Goal: Information Seeking & Learning: Learn about a topic

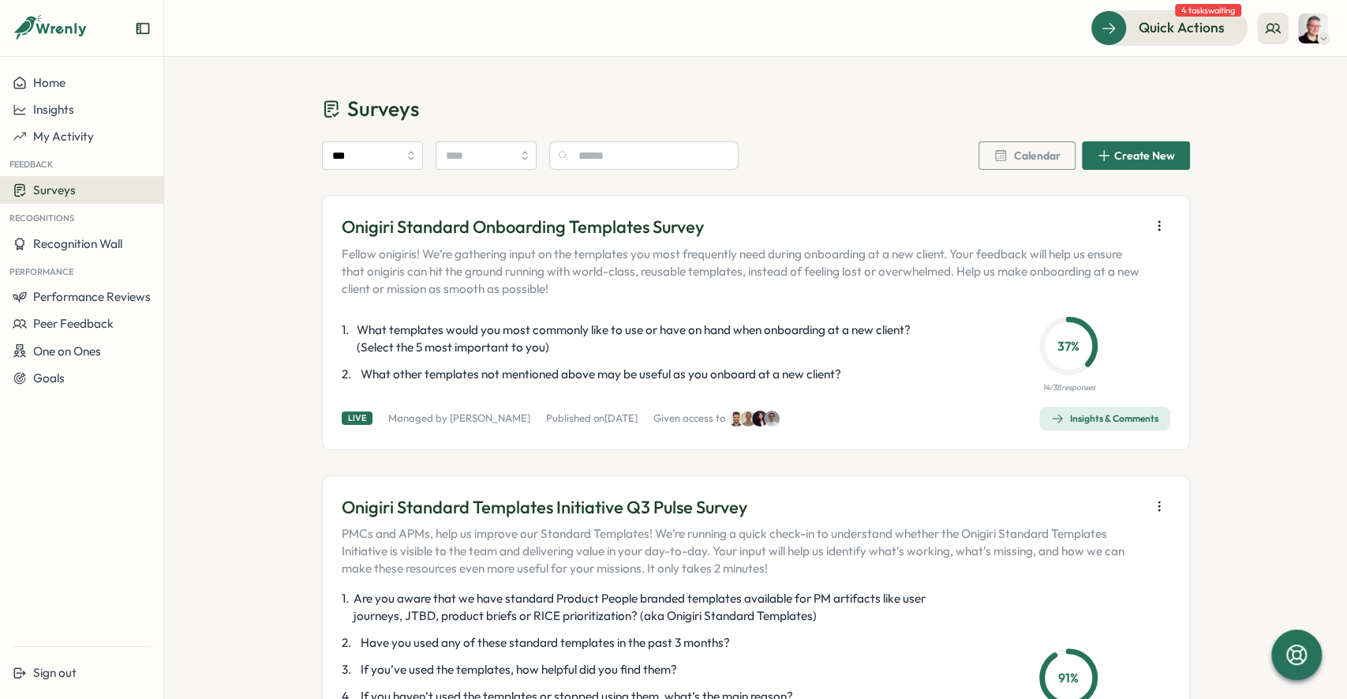
click at [92, 196] on div "Surveys" at bounding box center [82, 189] width 138 height 15
click at [230, 172] on div "Insights" at bounding box center [226, 175] width 118 height 17
click at [1115, 416] on div "Insights & Comments" at bounding box center [1104, 418] width 107 height 13
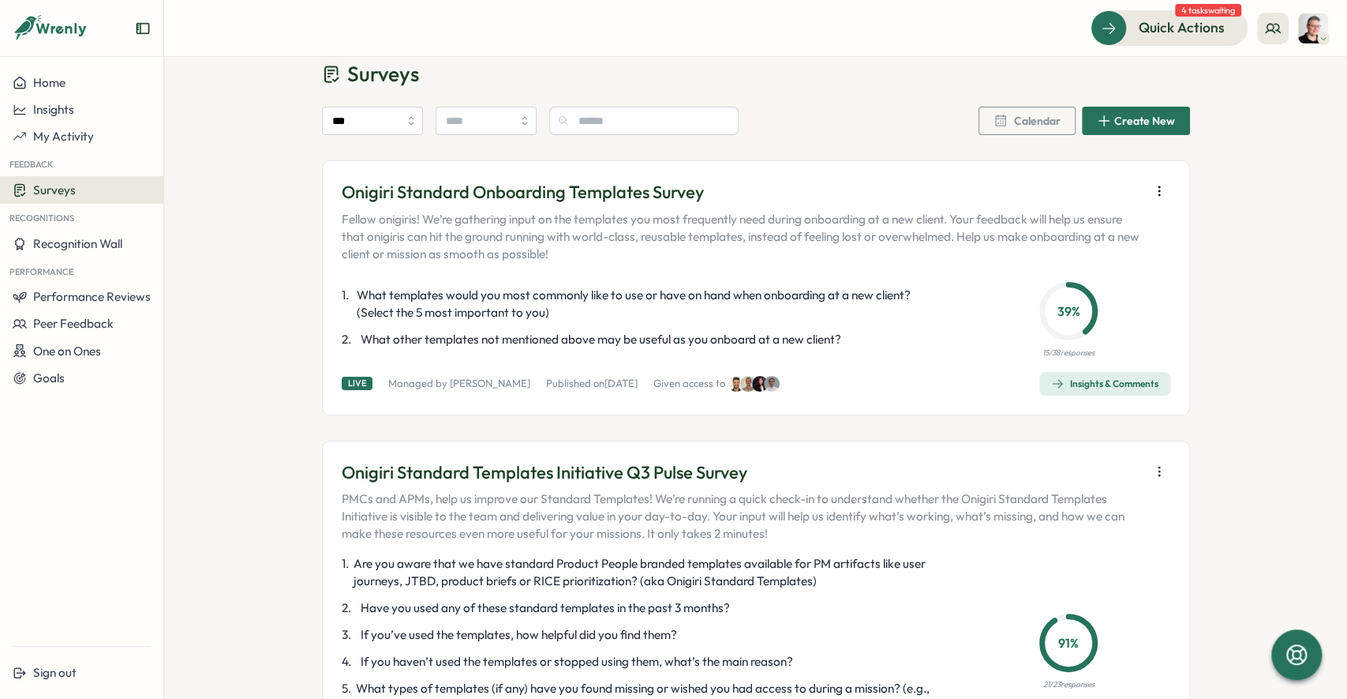
scroll to position [48, 0]
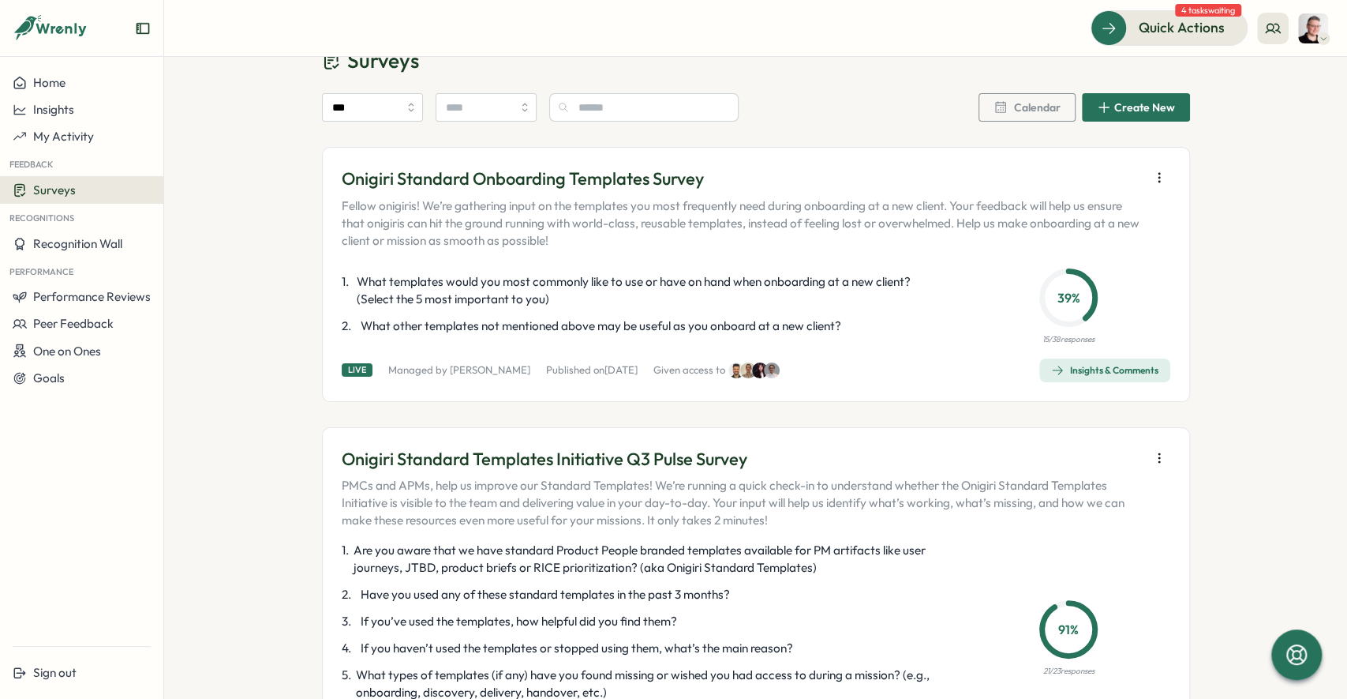
click at [1130, 369] on div "Insights & Comments" at bounding box center [1104, 370] width 107 height 13
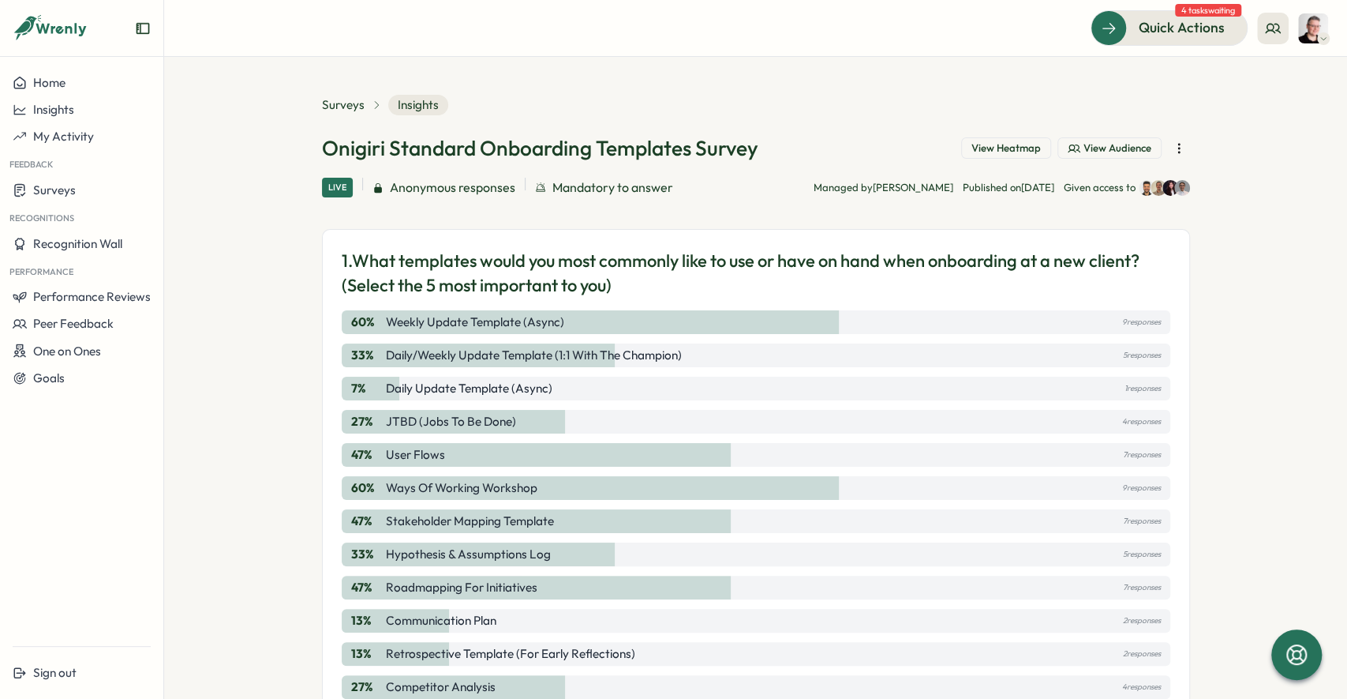
click at [412, 103] on span "Insights" at bounding box center [418, 105] width 60 height 21
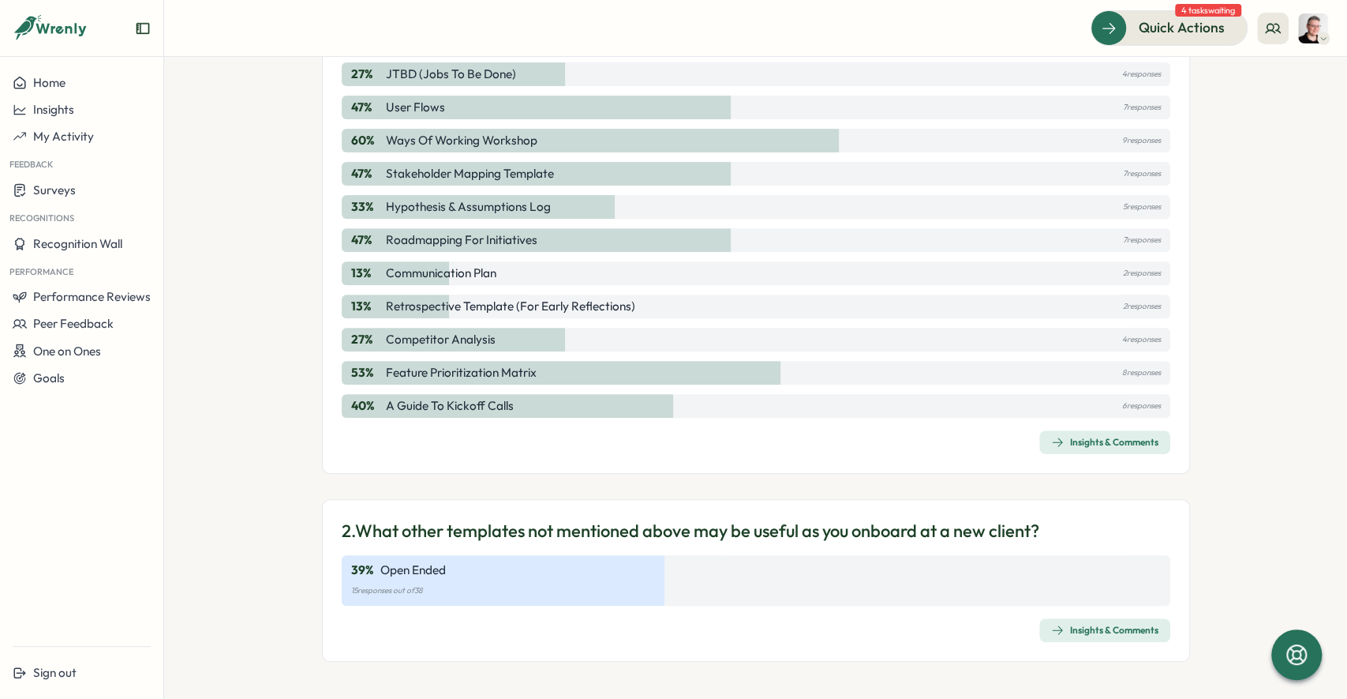
click at [1145, 438] on div "Insights & Comments" at bounding box center [1104, 442] width 107 height 13
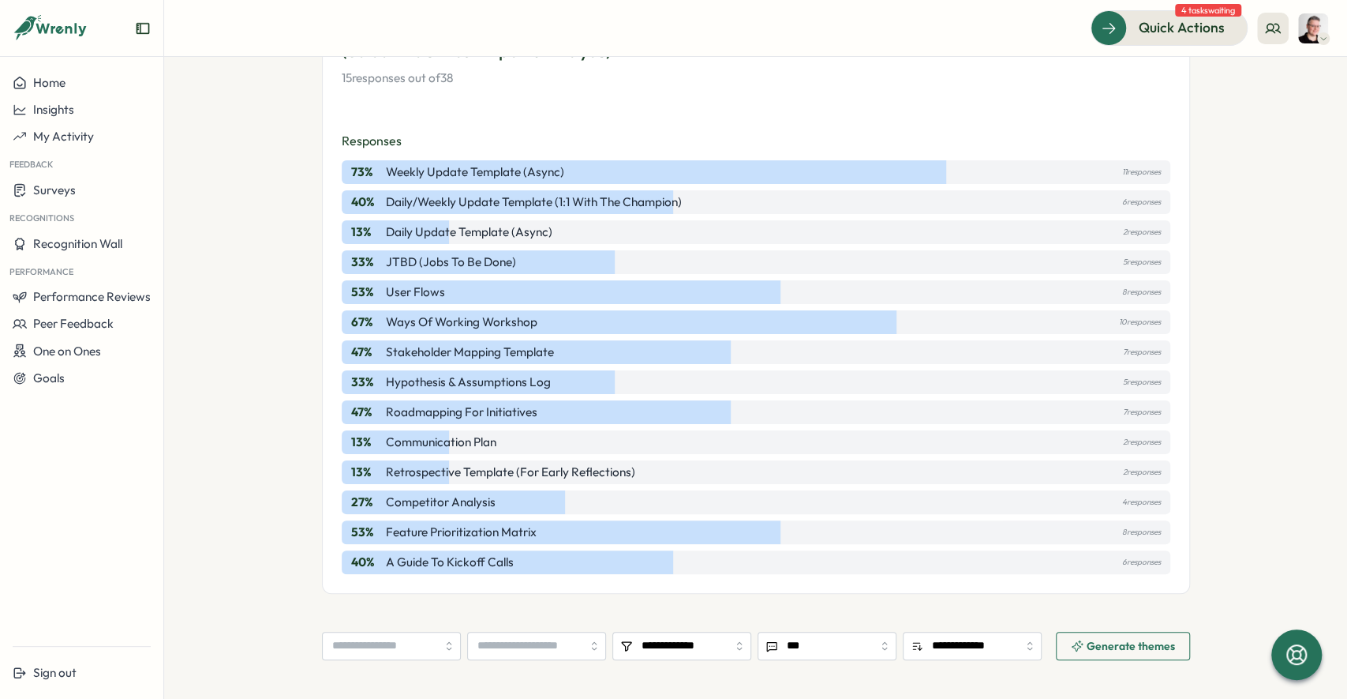
scroll to position [214, 0]
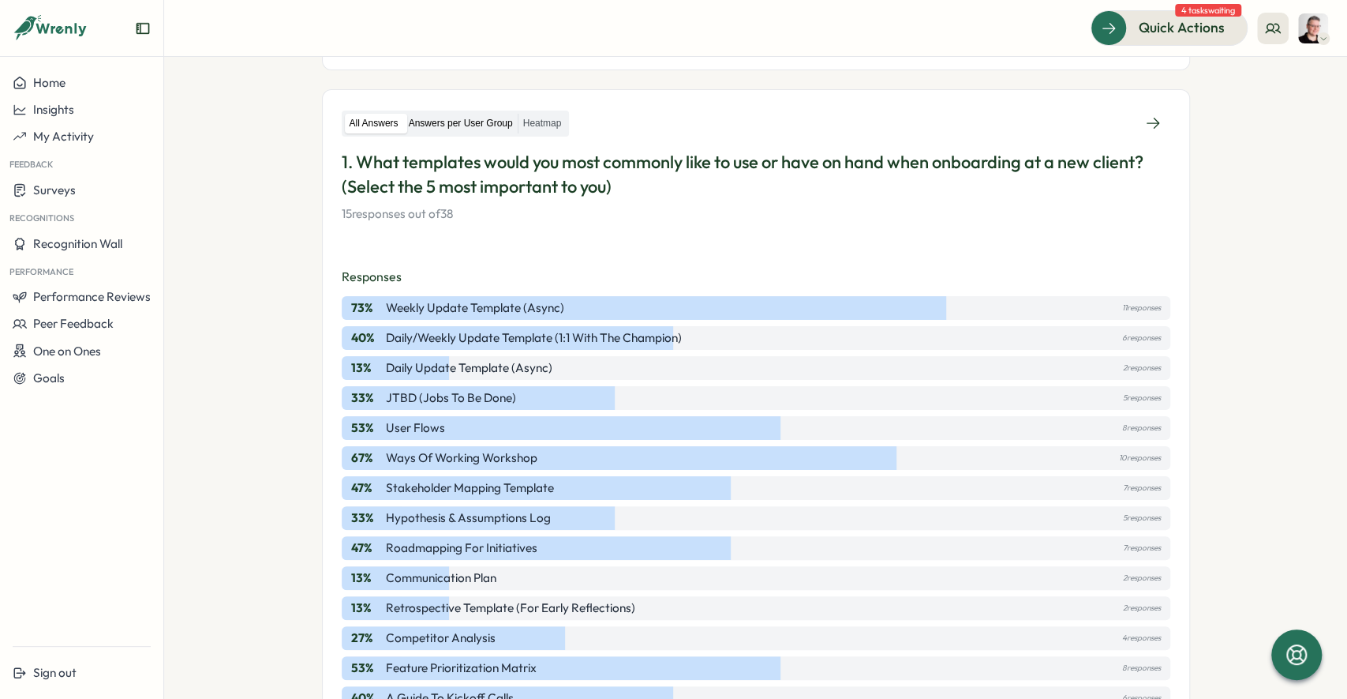
click at [497, 116] on label "Answers per User Group" at bounding box center [461, 124] width 114 height 20
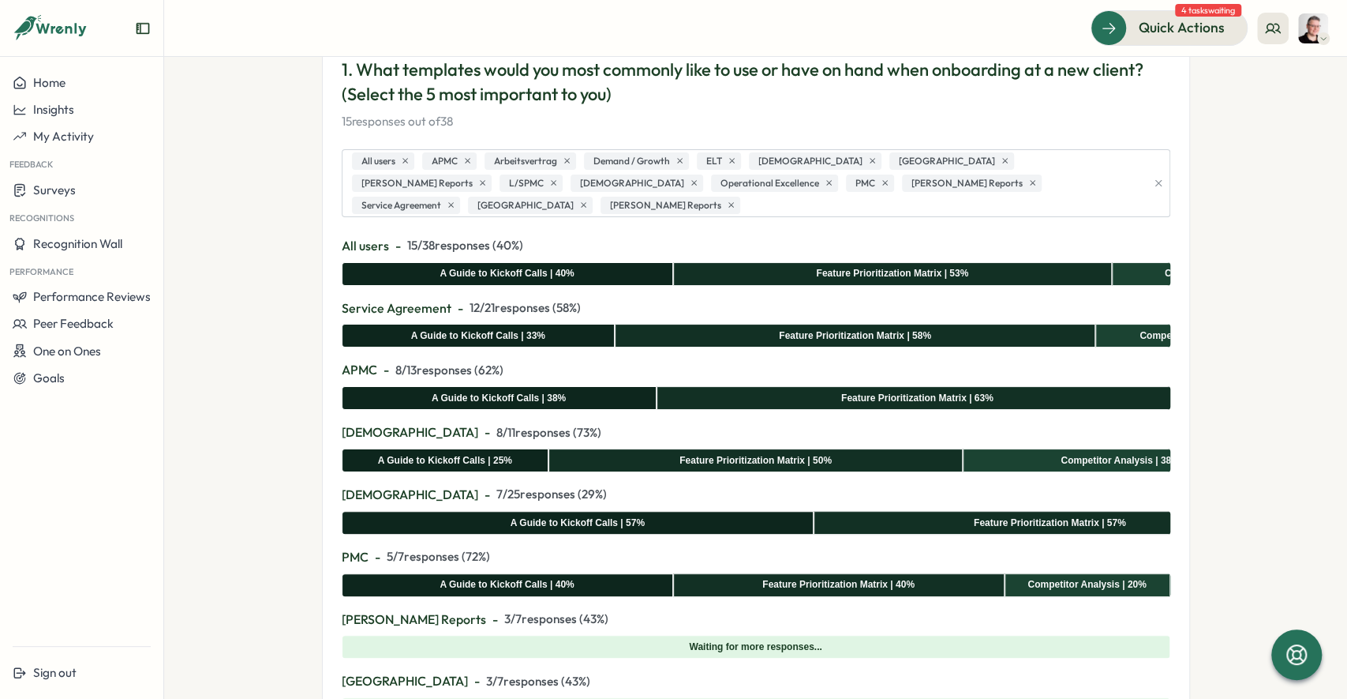
scroll to position [171, 0]
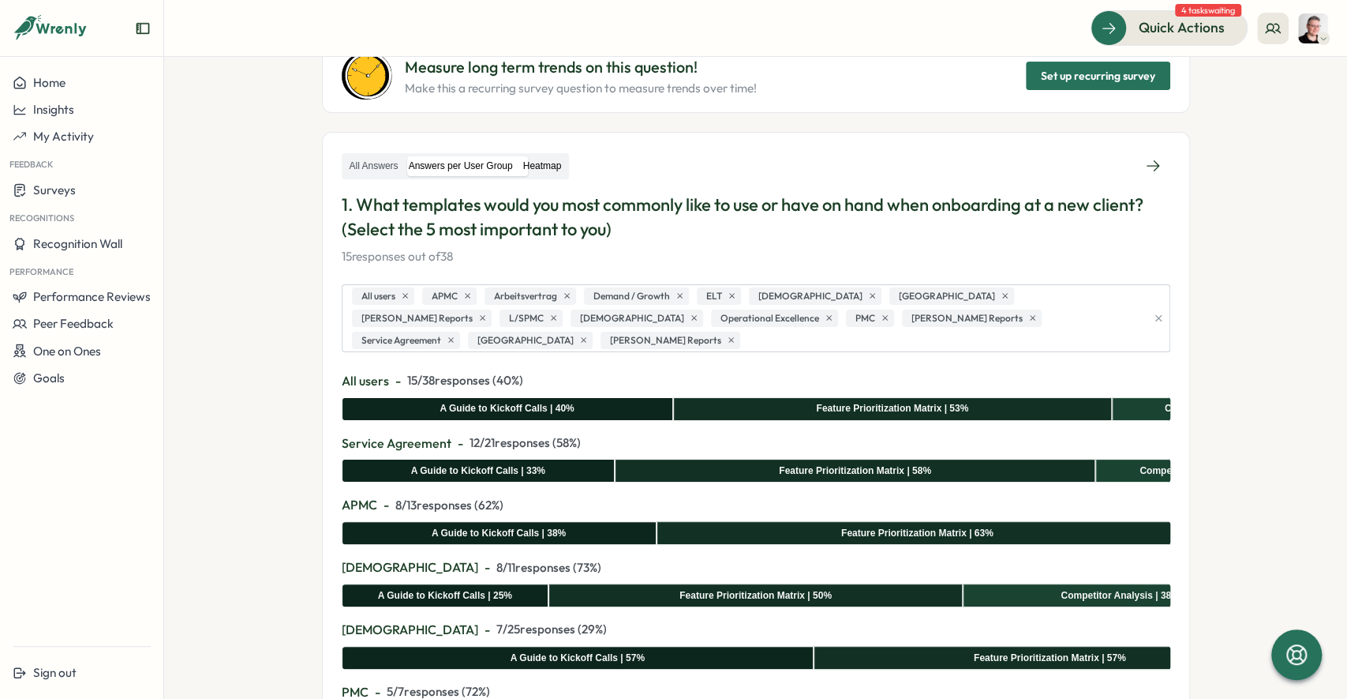
click at [536, 170] on label "Heatmap" at bounding box center [543, 166] width 48 height 20
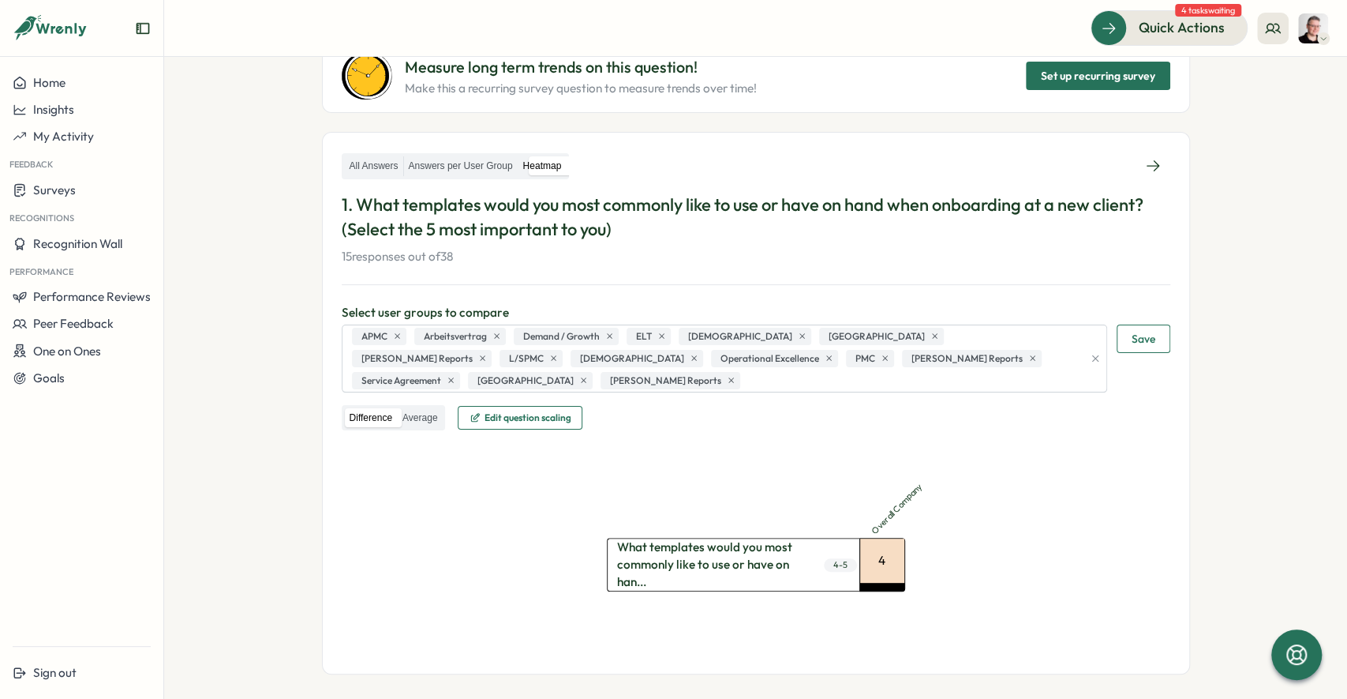
click at [380, 153] on div "All Answers Answers per User Group Heatmap" at bounding box center [456, 166] width 228 height 26
click at [384, 156] on label "All Answers" at bounding box center [374, 166] width 58 height 20
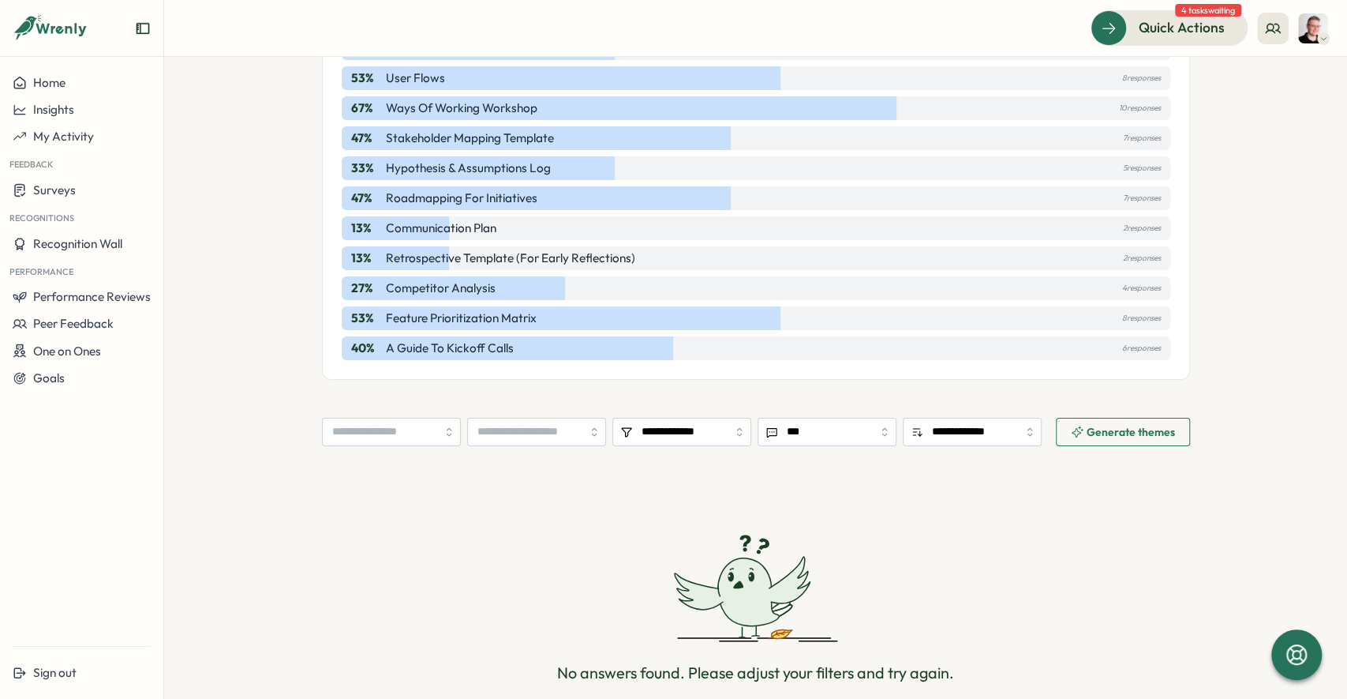
scroll to position [650, 0]
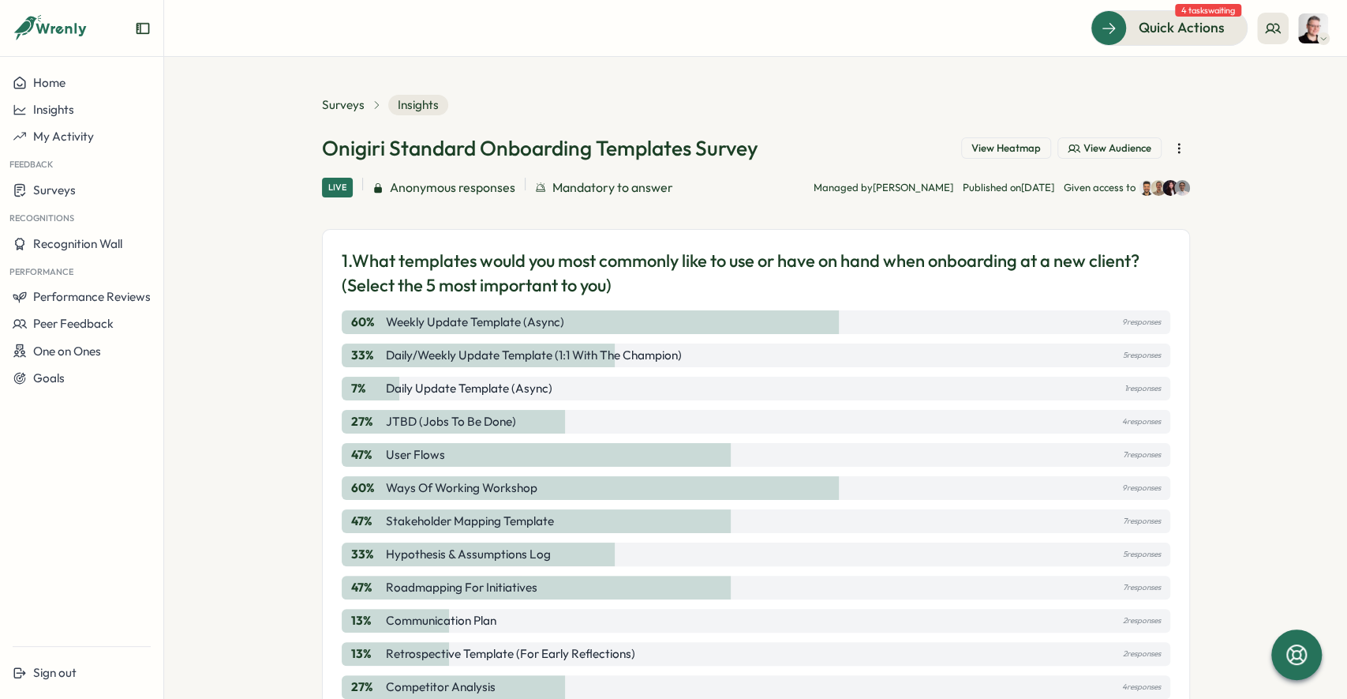
scroll to position [347, 0]
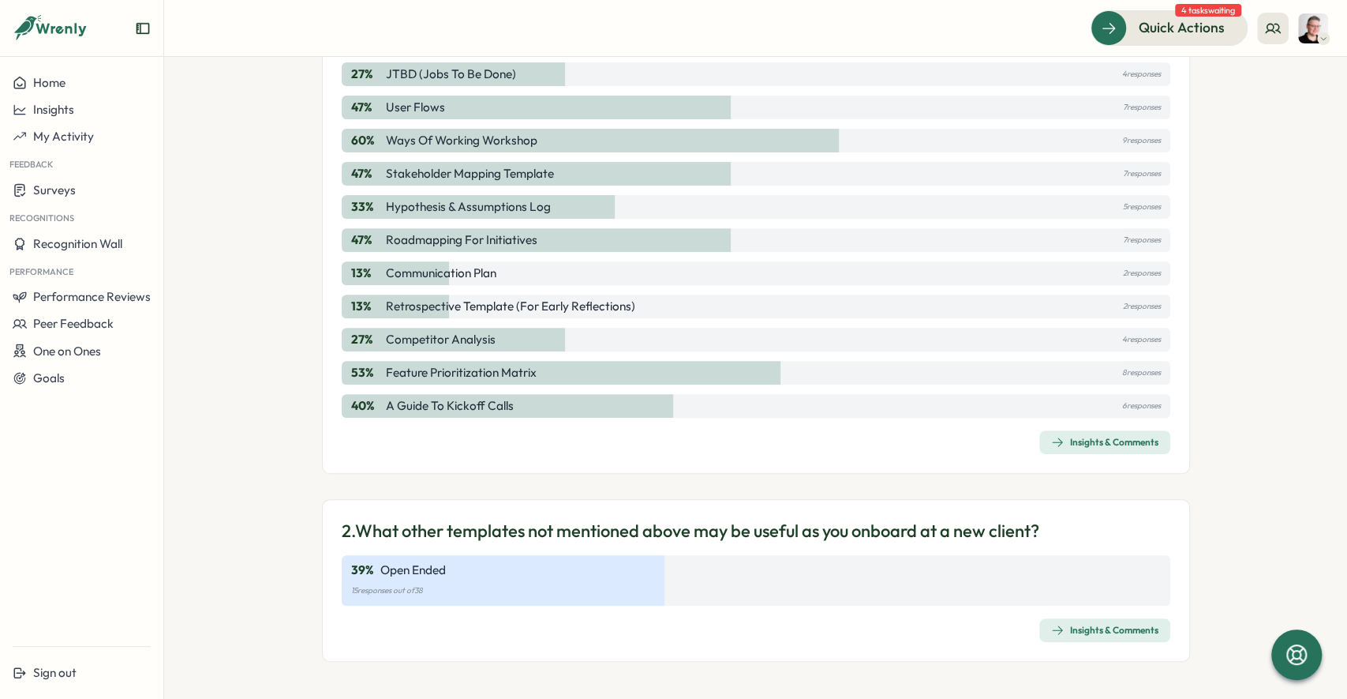
click at [1127, 627] on div "Insights & Comments" at bounding box center [1104, 630] width 107 height 13
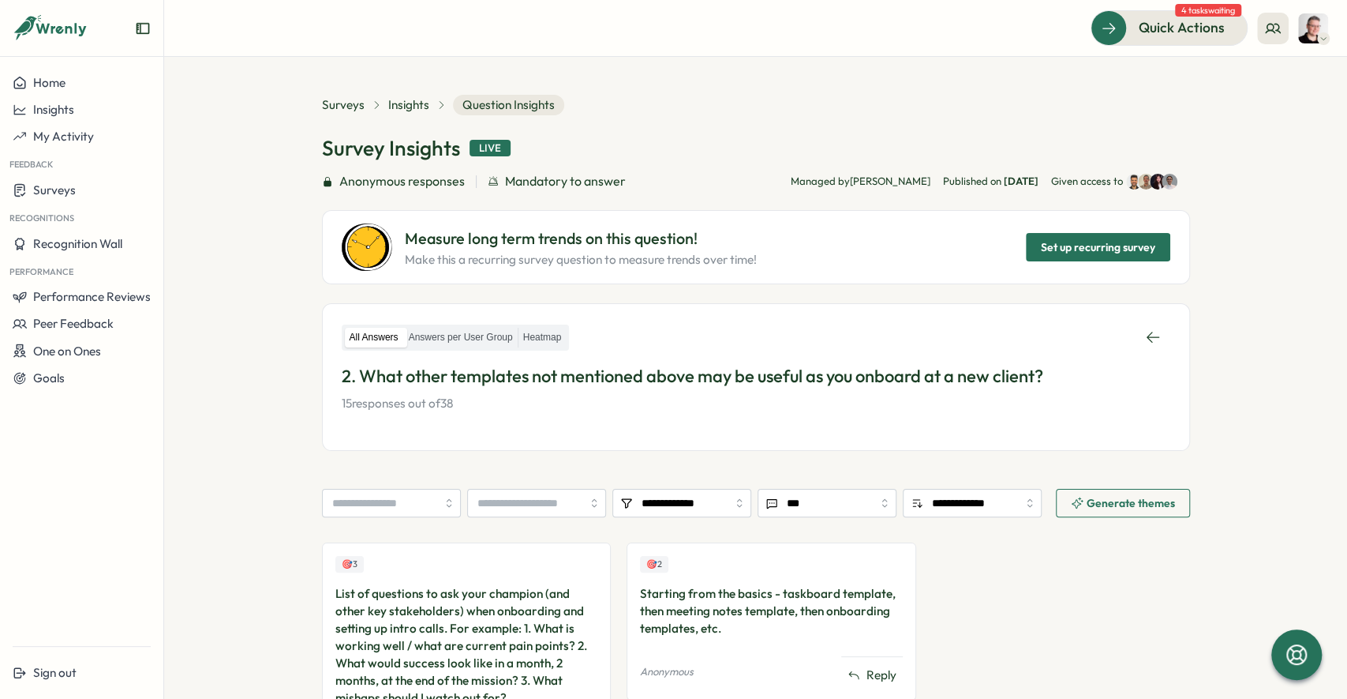
scroll to position [122, 0]
